Goal: Navigation & Orientation: Find specific page/section

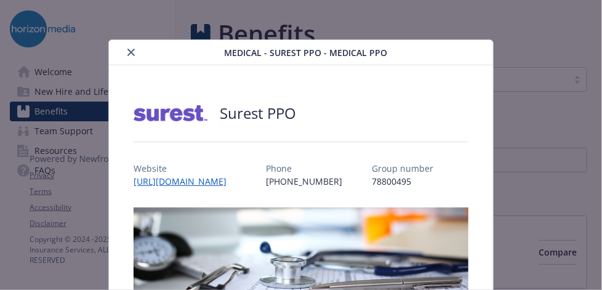
scroll to position [345, 0]
